Goal: Communication & Community: Answer question/provide support

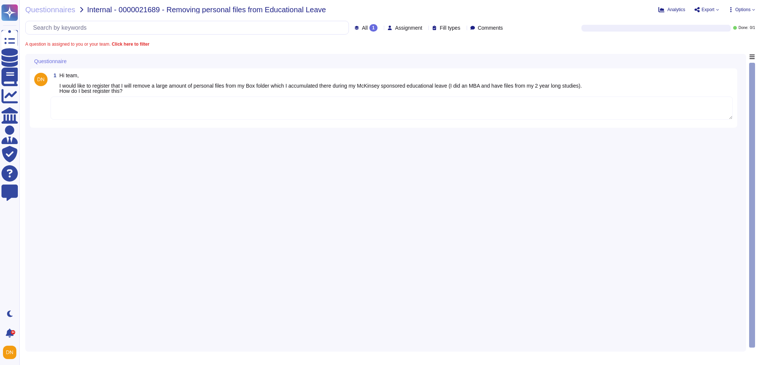
drag, startPoint x: 114, startPoint y: 119, endPoint x: 111, endPoint y: 114, distance: 5.3
click at [114, 119] on textarea at bounding box center [392, 108] width 682 height 23
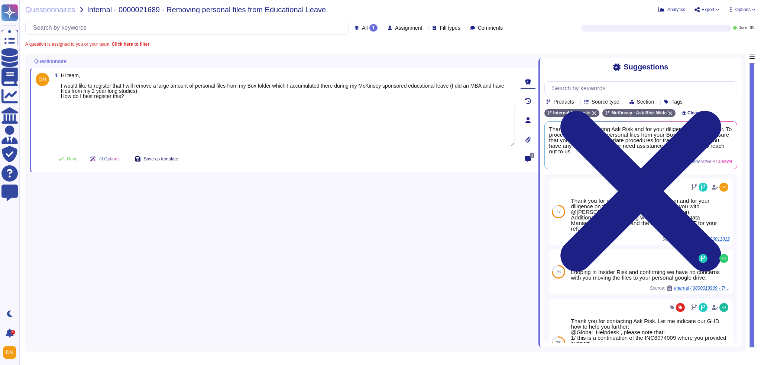
paste textarea "We are connecting you with @Insider Risk to advise on your question. Should you…"
type textarea "We are connecting you with @Insider Risk to advise on your question. Should you…"
click at [79, 157] on button "Done" at bounding box center [68, 159] width 32 height 15
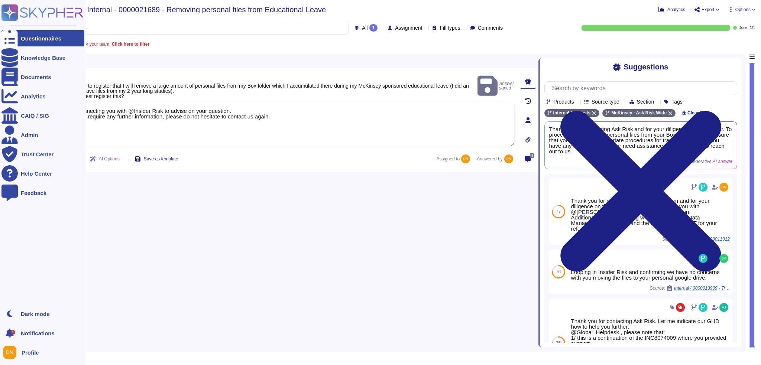
click at [12, 40] on div at bounding box center [9, 38] width 16 height 16
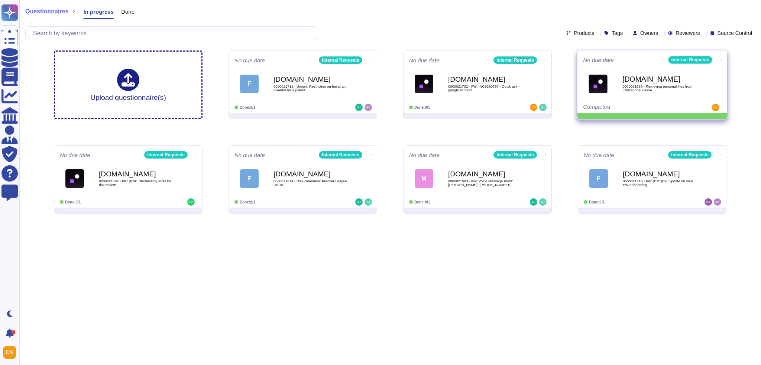
click at [372, 59] on icon at bounding box center [370, 60] width 1 height 2
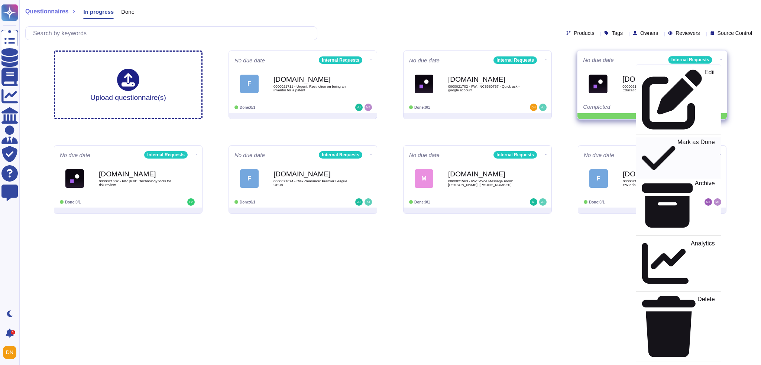
click at [677, 139] on p "Mark as Done" at bounding box center [696, 158] width 38 height 38
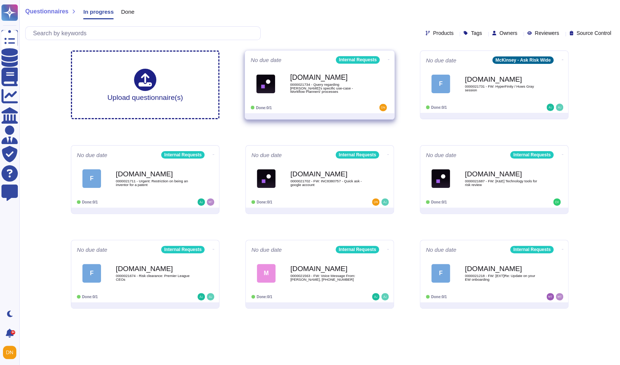
click at [322, 94] on div "[DOMAIN_NAME] 0000021734 - Query regarding [PERSON_NAME]'s specific use-case - …" at bounding box center [327, 84] width 75 height 30
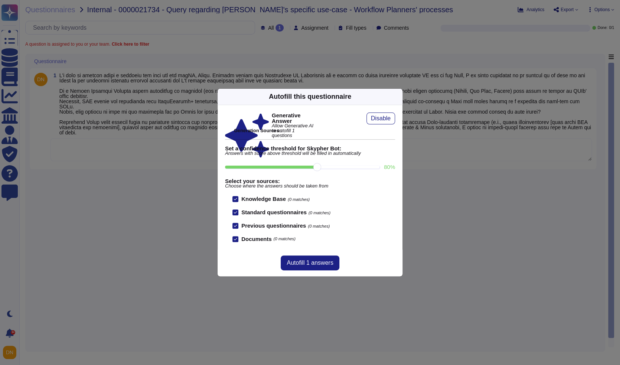
click at [398, 97] on icon at bounding box center [398, 97] width 0 height 0
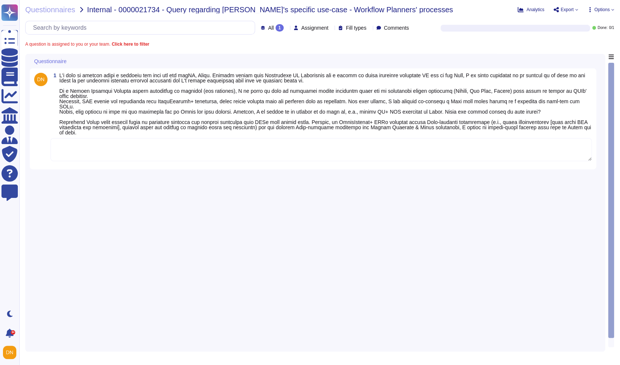
click at [388, 143] on textarea at bounding box center [321, 149] width 541 height 23
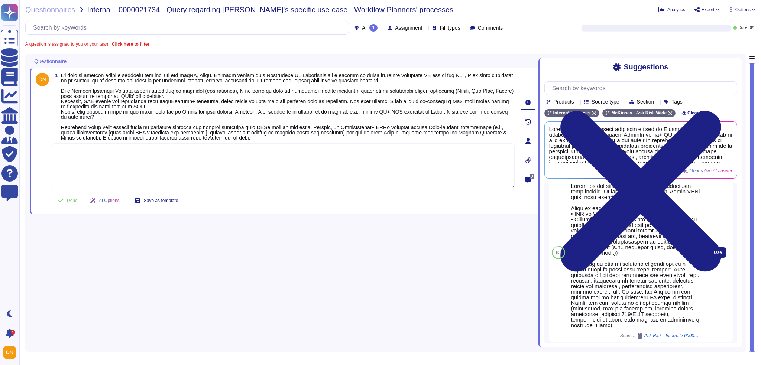
scroll to position [37, 0]
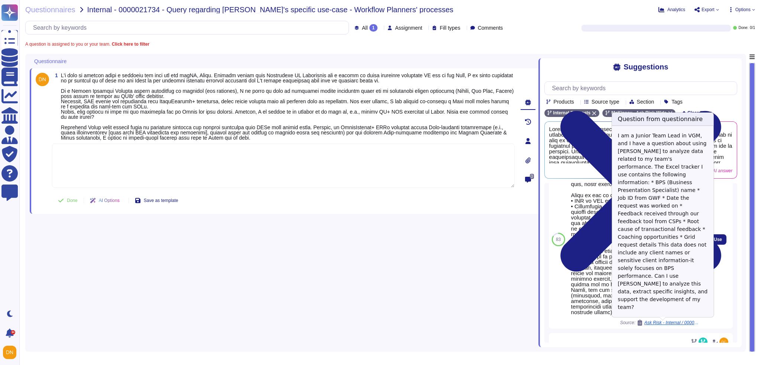
click at [620, 323] on span "Ask Risk - Internal / 0000019458 - [PERSON_NAME] for BPS feedback analsis" at bounding box center [672, 322] width 56 height 4
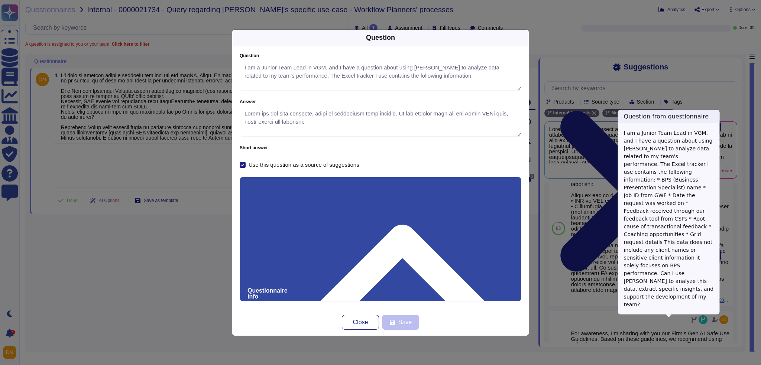
type textarea "I am a Junior Team Lead in VGM, and I have a question about using Lilli to anal…"
type textarea "Thank you for your patience, while we researched your enquiry. We are sharing w…"
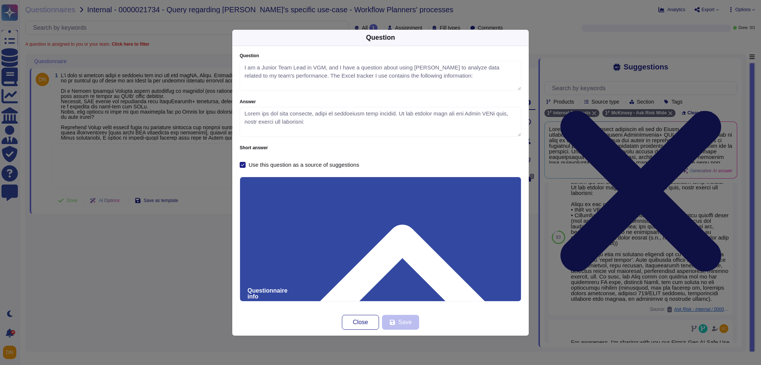
drag, startPoint x: 282, startPoint y: 219, endPoint x: 248, endPoint y: 216, distance: 34.0
click at [367, 328] on button "Close" at bounding box center [360, 322] width 37 height 15
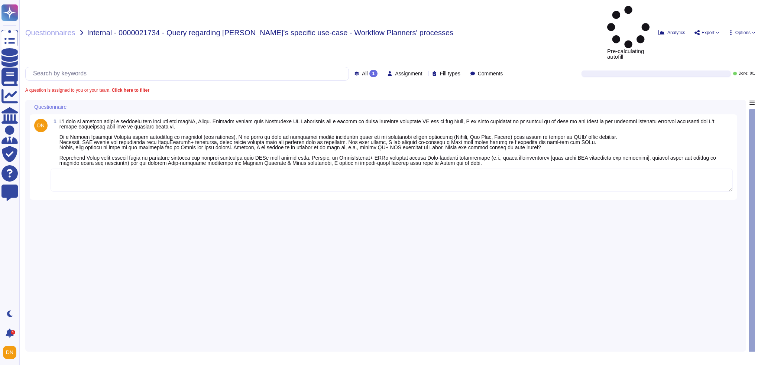
click at [166, 169] on textarea at bounding box center [392, 180] width 682 height 23
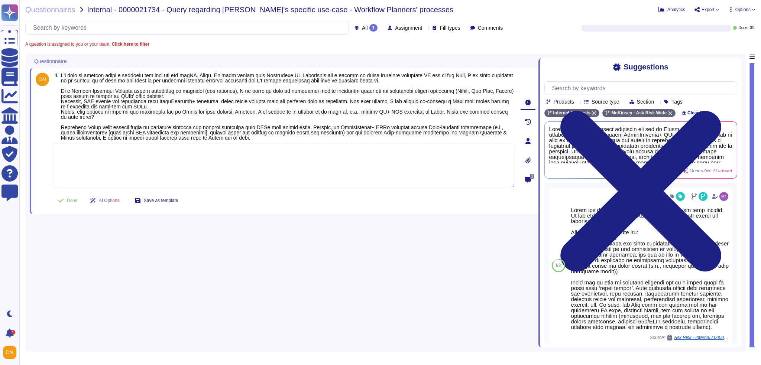
paste textarea "For your awareness, we are sharing with you the Lilli FAQs, page, which offers …"
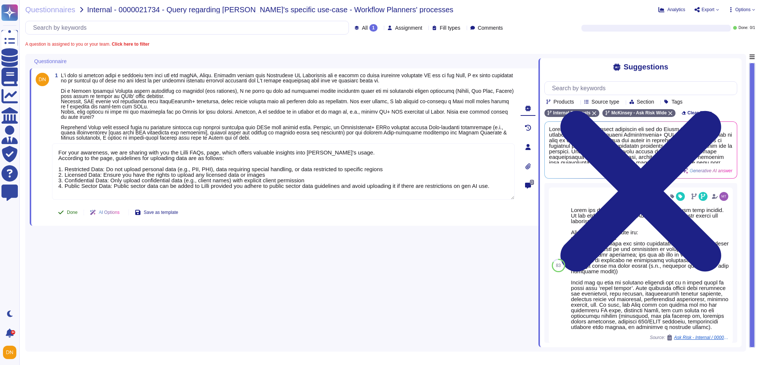
type textarea "For your awareness, we are sharing with you the Lilli FAQs, page, which offers …"
click at [67, 214] on span "Done" at bounding box center [72, 212] width 11 height 4
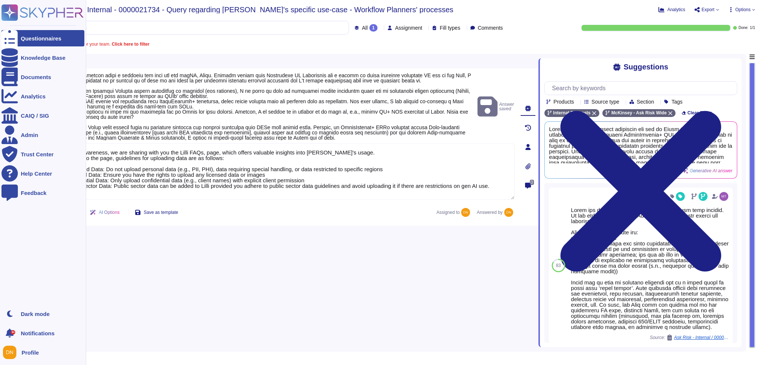
click at [15, 42] on div at bounding box center [9, 38] width 16 height 16
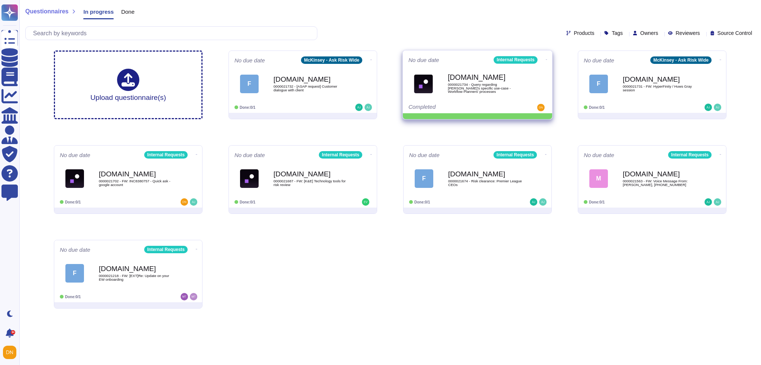
click at [372, 59] on icon at bounding box center [370, 60] width 1 height 2
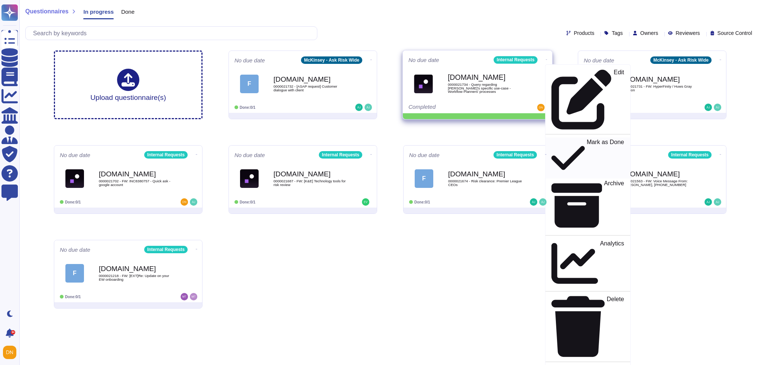
click at [553, 139] on div "Mark as Done" at bounding box center [587, 158] width 72 height 38
